Goal: Transaction & Acquisition: Obtain resource

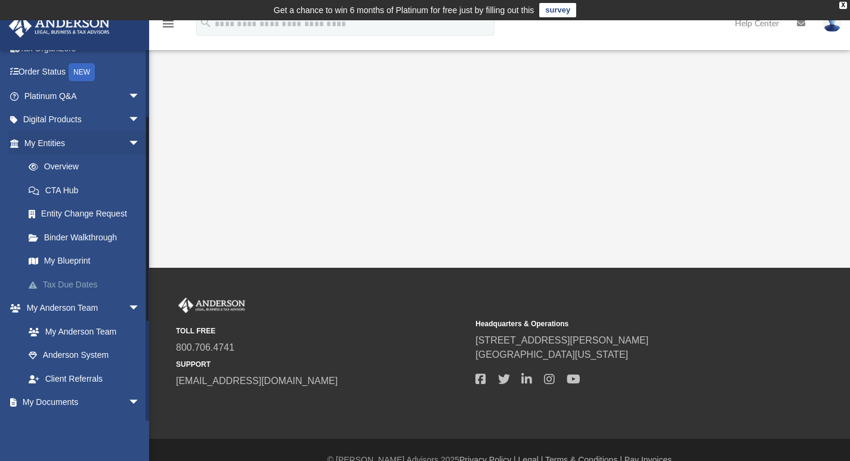
scroll to position [119, 0]
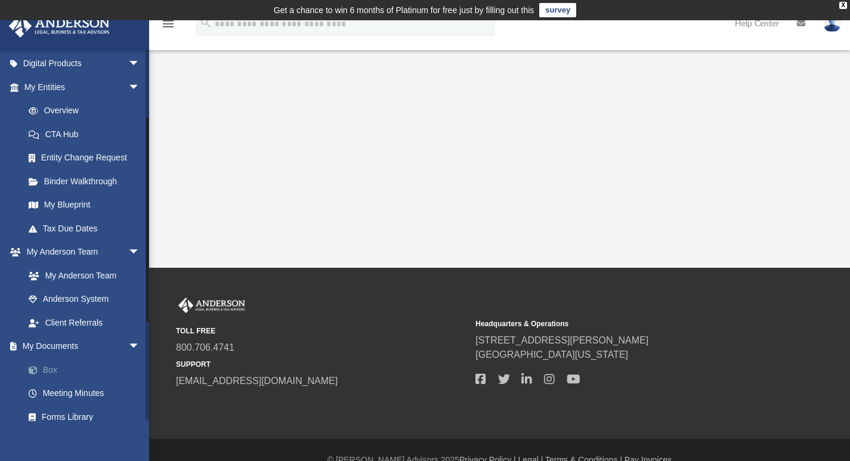
click at [79, 371] on link "Box" at bounding box center [87, 370] width 141 height 24
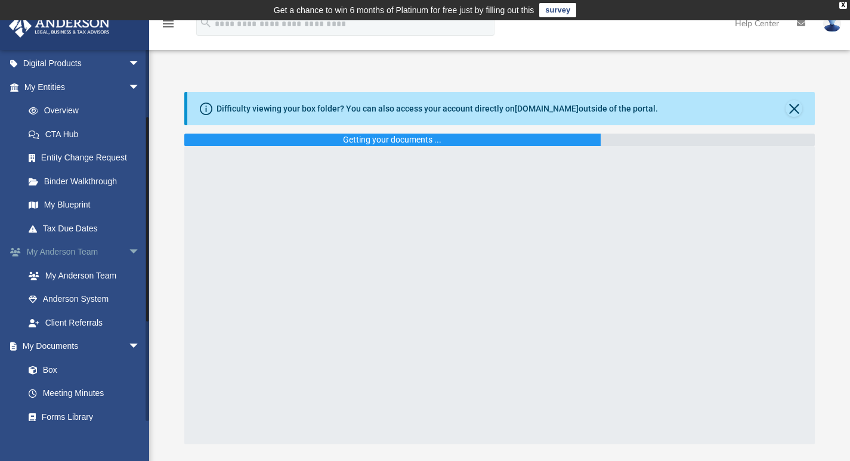
click at [131, 253] on span "arrow_drop_down" at bounding box center [140, 252] width 24 height 24
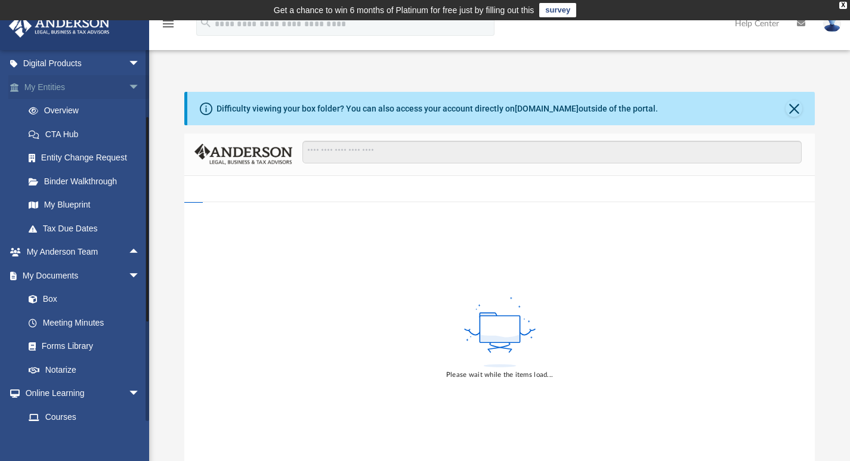
click at [128, 86] on span "arrow_drop_down" at bounding box center [140, 87] width 24 height 24
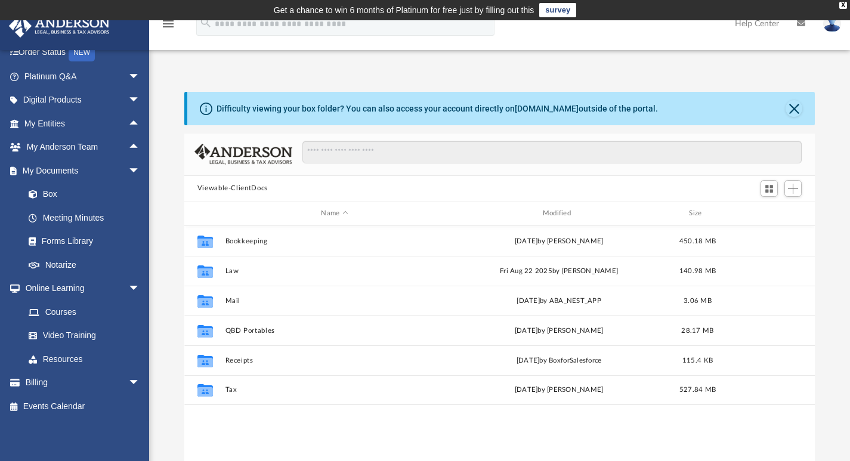
scroll to position [262, 621]
click at [128, 282] on span "arrow_drop_down" at bounding box center [140, 289] width 24 height 24
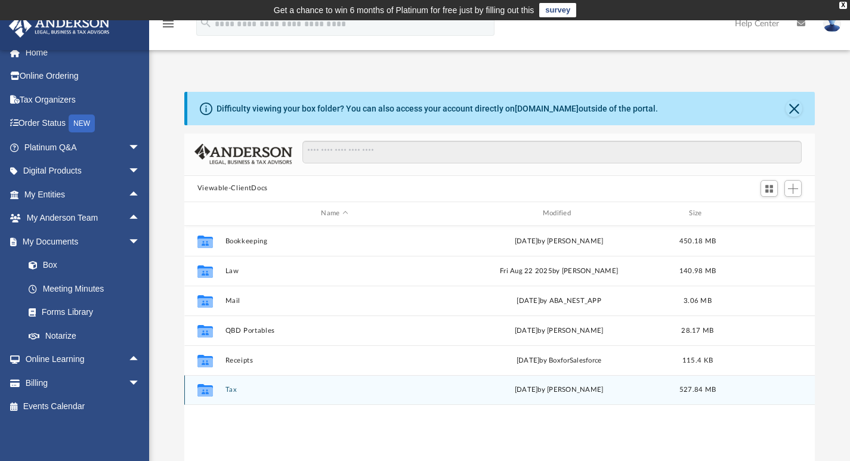
click at [229, 391] on button "Tax" at bounding box center [334, 390] width 219 height 8
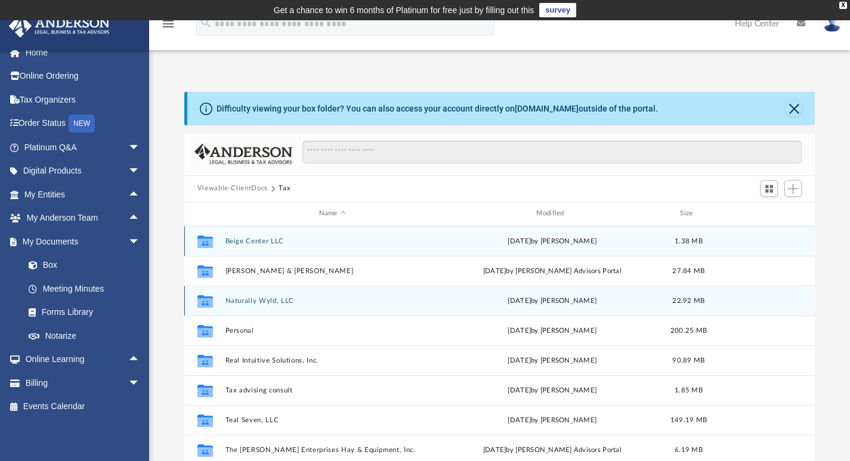
scroll to position [51, 0]
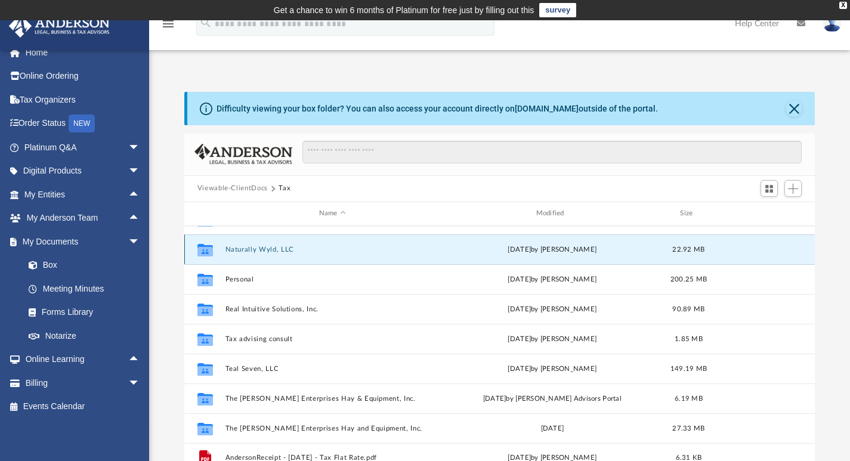
click at [267, 246] on button "Naturally Wyld, LLC" at bounding box center [332, 249] width 215 height 8
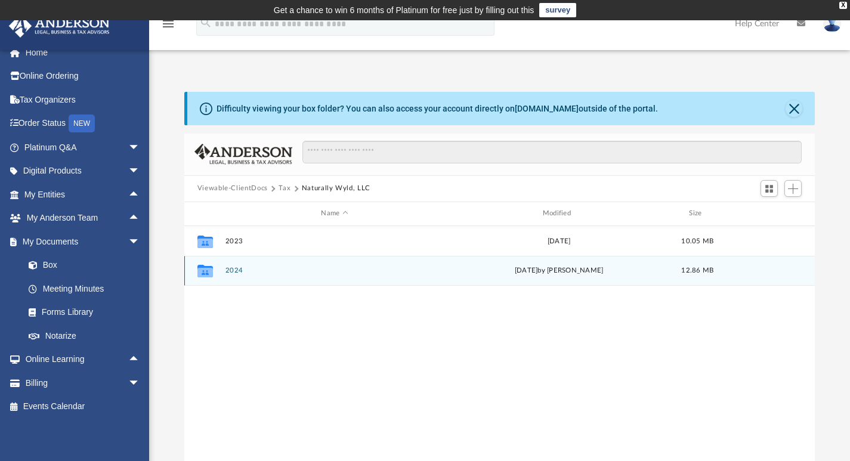
click at [238, 271] on button "2024" at bounding box center [334, 271] width 219 height 8
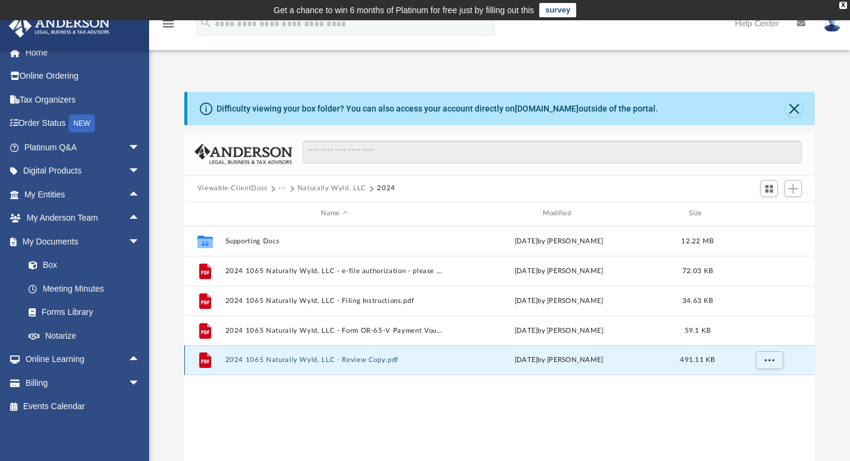
click at [346, 364] on button "2024 1065 Naturally Wyld, LLC - Review Copy.pdf" at bounding box center [334, 360] width 219 height 8
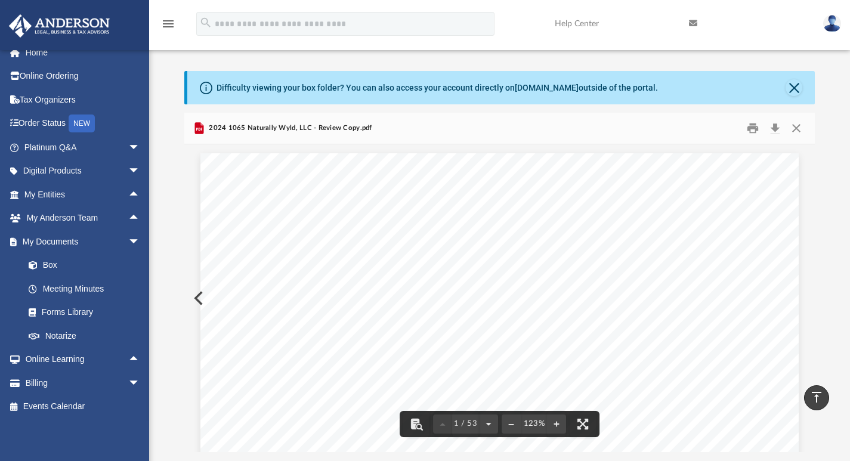
scroll to position [20, 0]
click at [775, 130] on button "Download" at bounding box center [774, 128] width 21 height 18
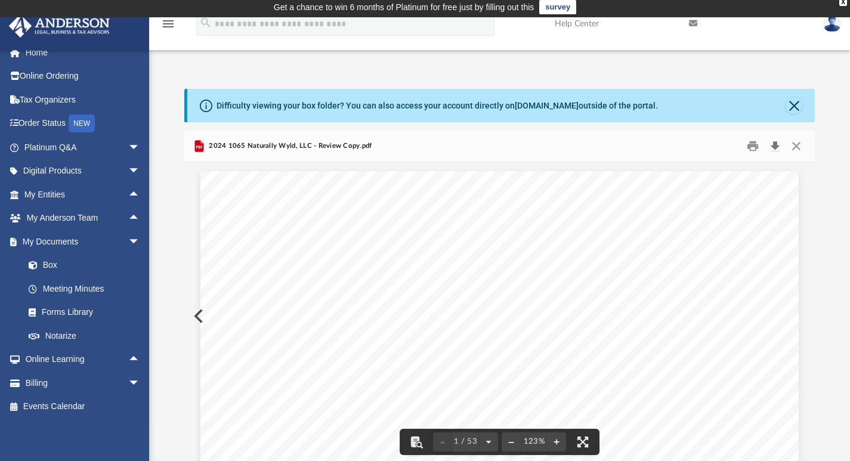
scroll to position [0, 0]
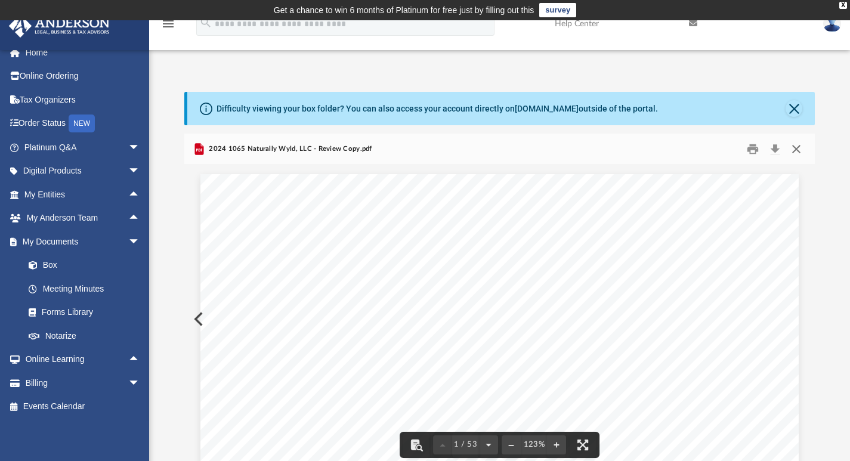
click at [798, 147] on button "Close" at bounding box center [795, 149] width 21 height 18
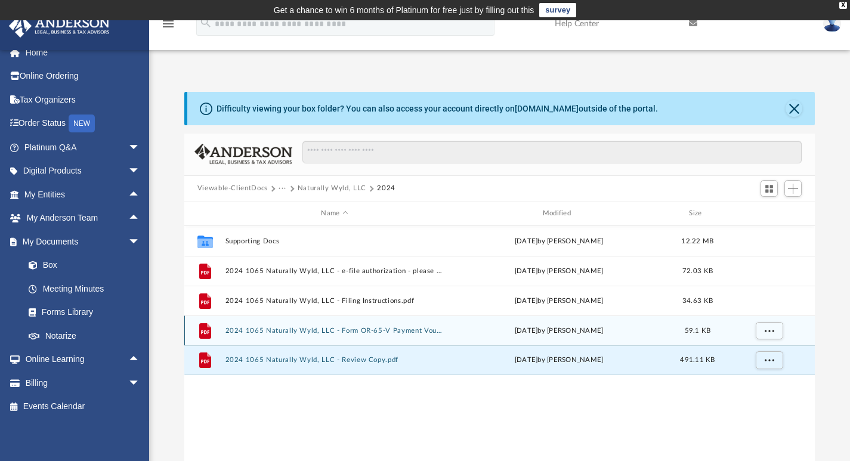
click at [309, 330] on button "2024 1065 Naturally Wyld, LLC - Form OR-65-V Payment Voucher.pdf" at bounding box center [334, 330] width 219 height 8
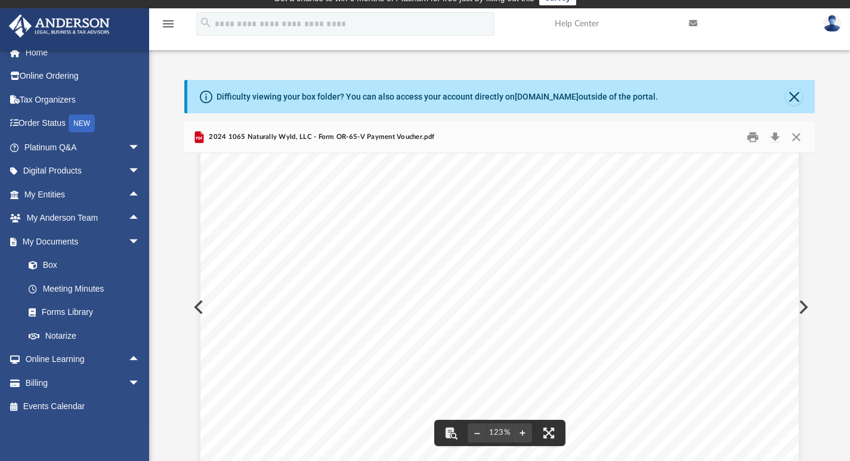
scroll to position [119, 0]
click at [776, 132] on button "Download" at bounding box center [774, 137] width 21 height 18
click at [797, 138] on button "Close" at bounding box center [795, 137] width 21 height 18
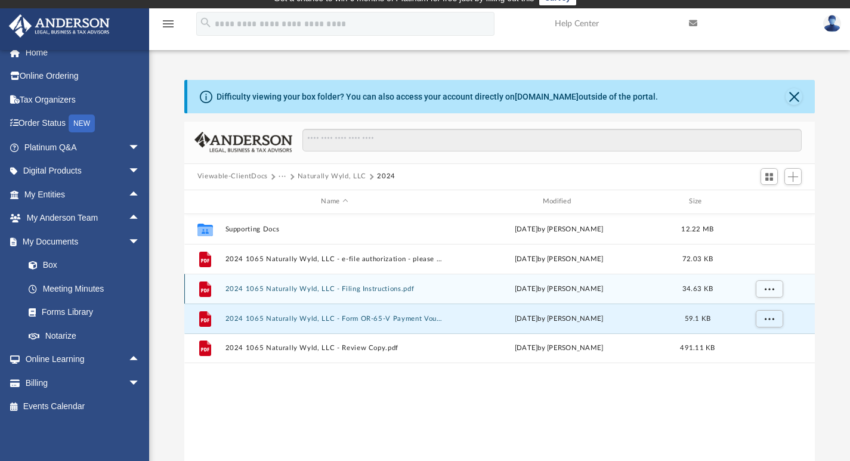
click at [303, 283] on div "File 2024 1065 Naturally Wyld, LLC - Filing Instructions.pdf [DATE] by [PERSON_…" at bounding box center [499, 289] width 631 height 30
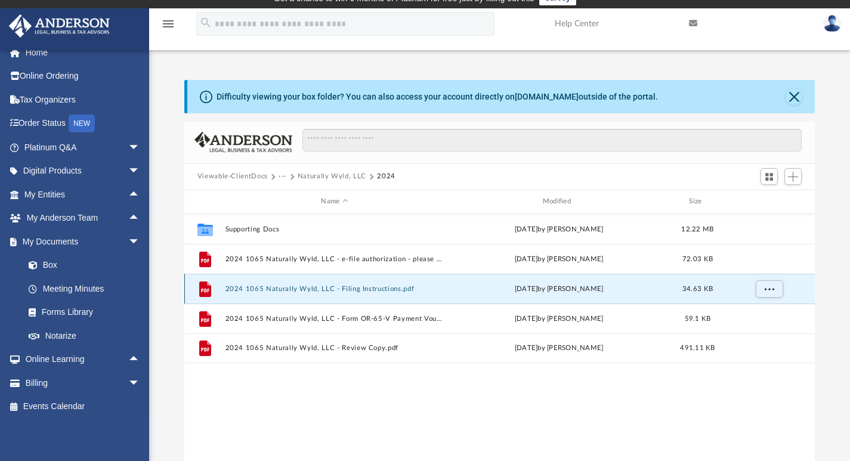
click at [280, 286] on button "2024 1065 Naturally Wyld, LLC - Filing Instructions.pdf" at bounding box center [334, 288] width 219 height 8
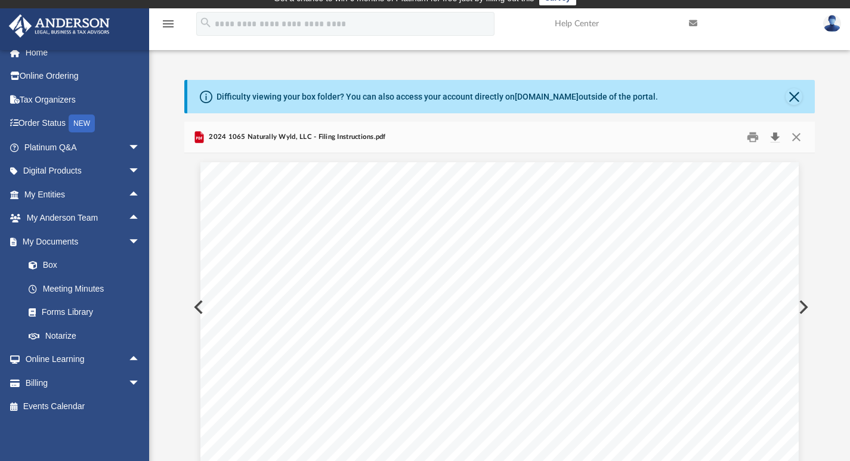
click at [776, 136] on button "Download" at bounding box center [774, 137] width 21 height 18
click at [795, 138] on button "Close" at bounding box center [795, 137] width 21 height 18
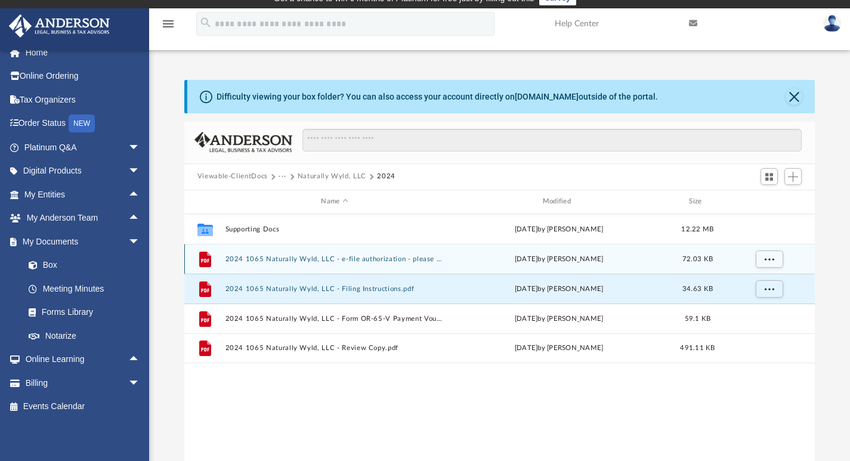
click at [367, 258] on button "2024 1065 Naturally Wyld, LLC - e-file authorization - please sign.pdf" at bounding box center [334, 259] width 219 height 8
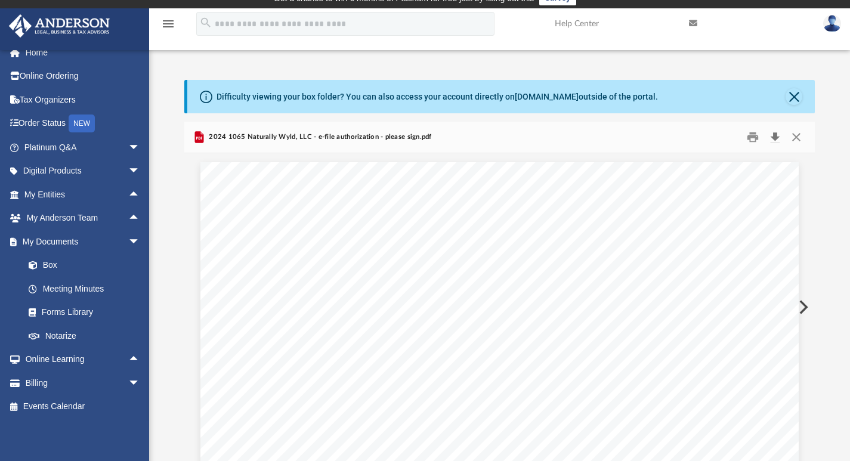
click at [779, 145] on button "Download" at bounding box center [774, 137] width 21 height 18
click at [793, 135] on button "Close" at bounding box center [795, 137] width 21 height 18
